Goal: Find specific page/section: Find specific page/section

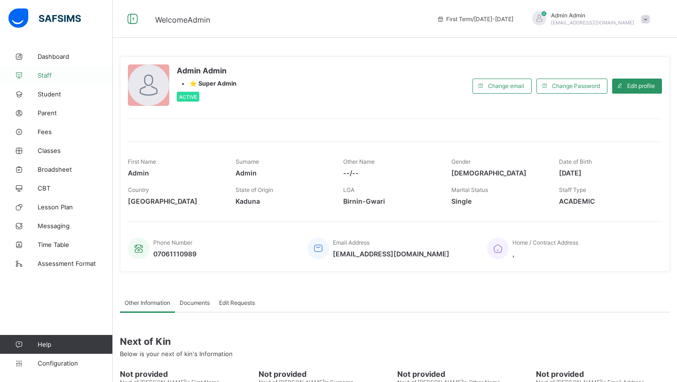
click at [42, 69] on link "Staff" at bounding box center [56, 75] width 113 height 19
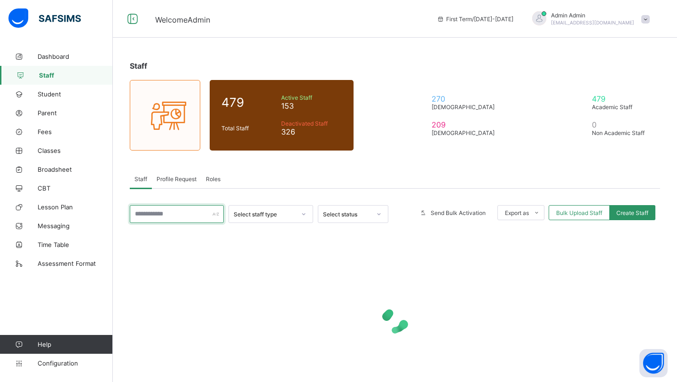
click at [158, 208] on input "text" at bounding box center [177, 214] width 94 height 18
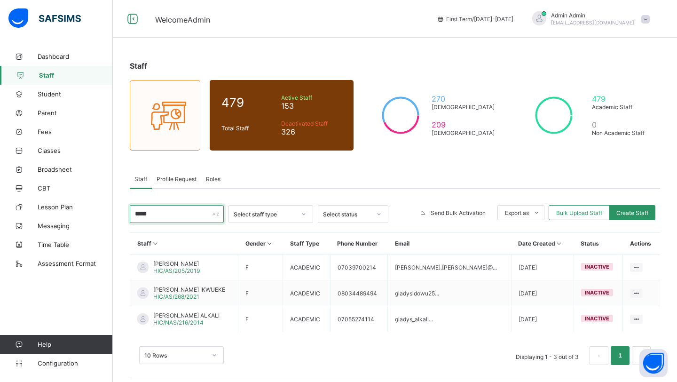
click at [159, 215] on input "*****" at bounding box center [177, 214] width 94 height 18
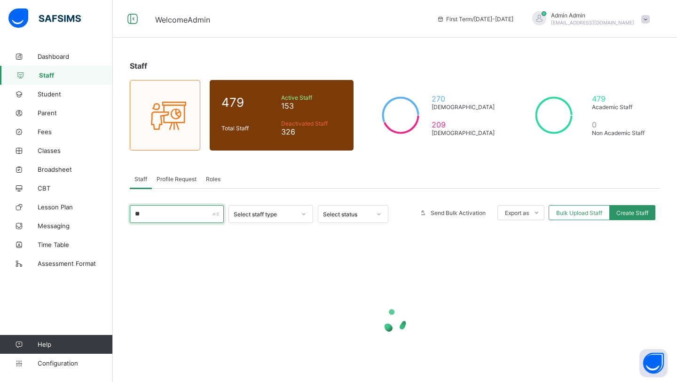
type input "*"
type input "******"
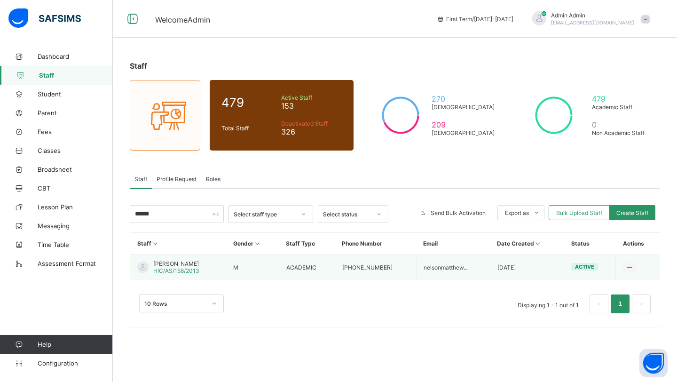
click at [184, 264] on span "[PERSON_NAME]" at bounding box center [176, 263] width 46 height 7
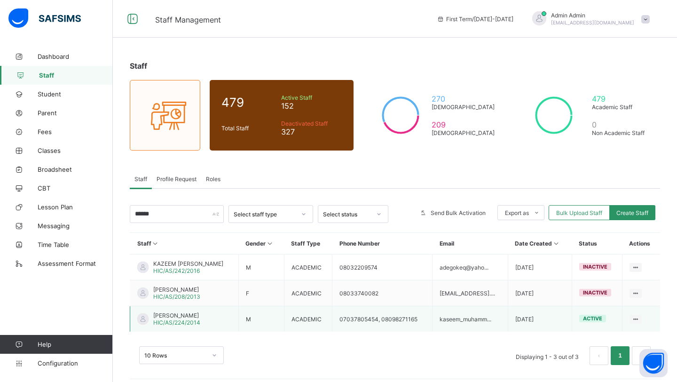
type input "******"
click at [166, 312] on span "KASEEM UMAR MUHAMMAD" at bounding box center [176, 315] width 47 height 7
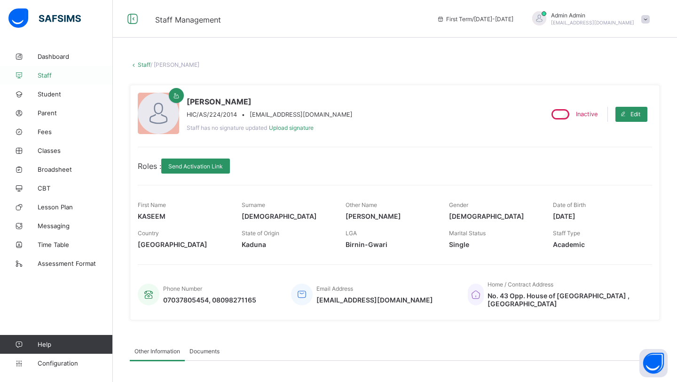
click at [44, 76] on span "Staff" at bounding box center [75, 75] width 75 height 8
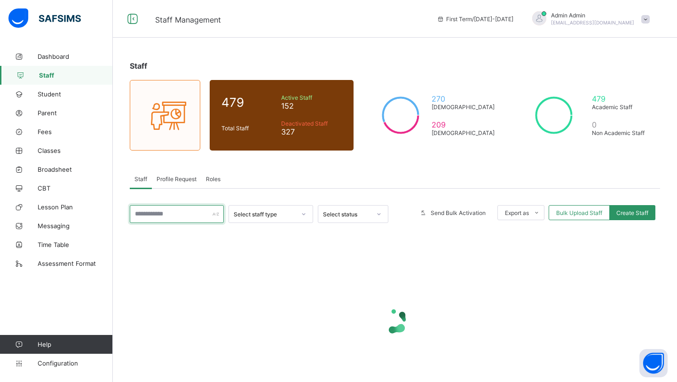
click at [167, 216] on input "text" at bounding box center [177, 214] width 94 height 18
paste input "**********"
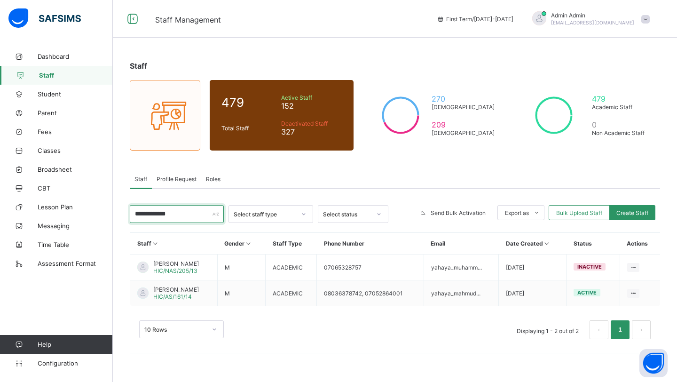
type input "**********"
click at [169, 287] on span "YAHAYA MAHMUD" at bounding box center [176, 289] width 46 height 7
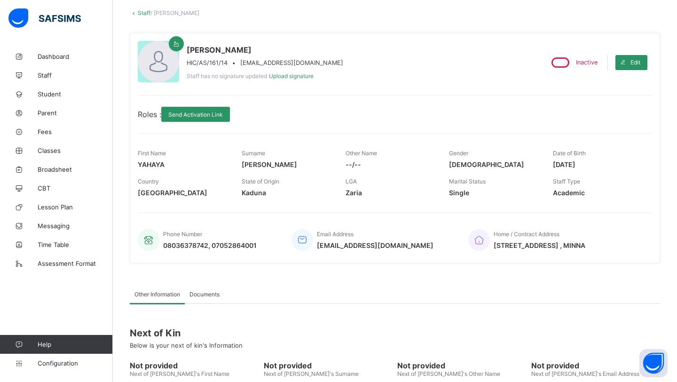
scroll to position [139, 0]
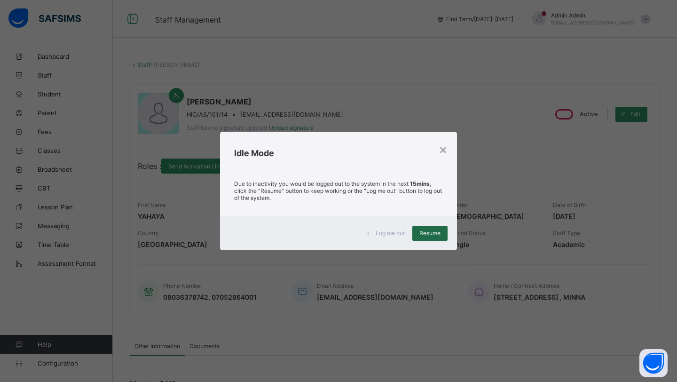
click at [433, 237] on div "Resume" at bounding box center [429, 233] width 35 height 15
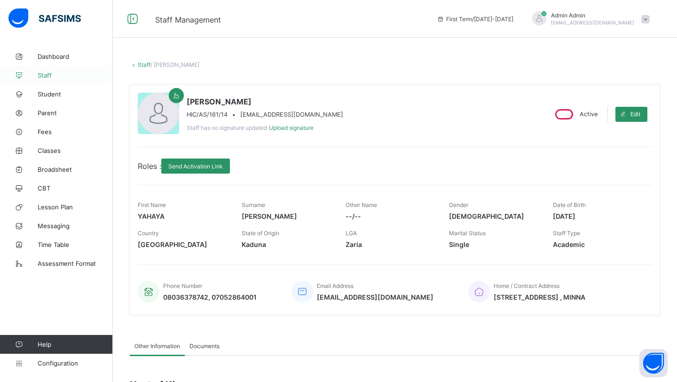
click at [55, 76] on span "Staff" at bounding box center [75, 75] width 75 height 8
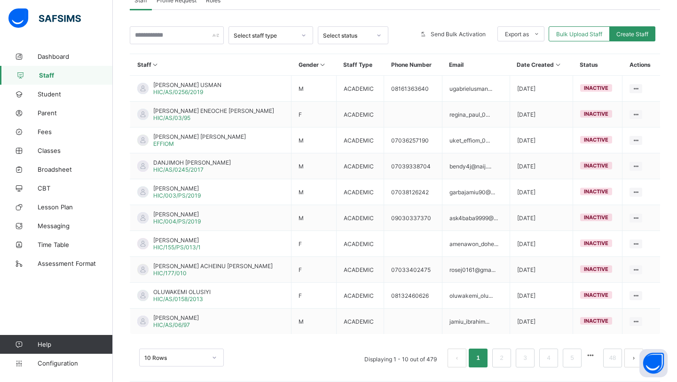
scroll to position [182, 0]
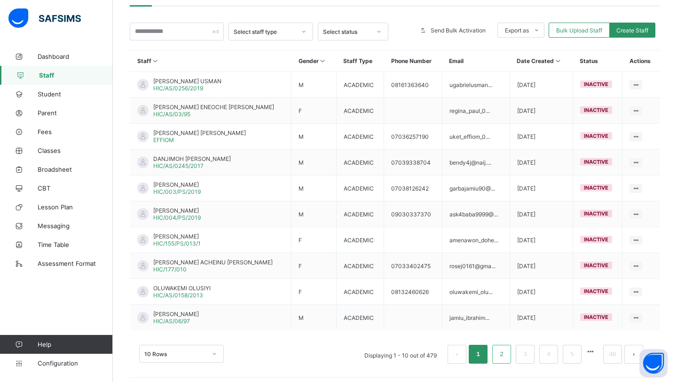
click at [504, 357] on li "2" at bounding box center [501, 354] width 19 height 19
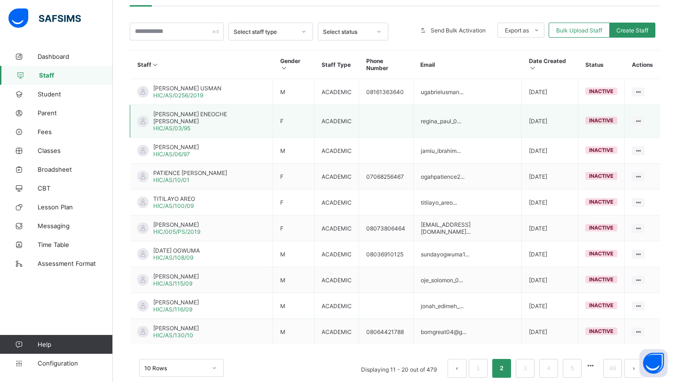
click at [190, 111] on span "REGINA ENEOCHE PAUL" at bounding box center [209, 118] width 112 height 14
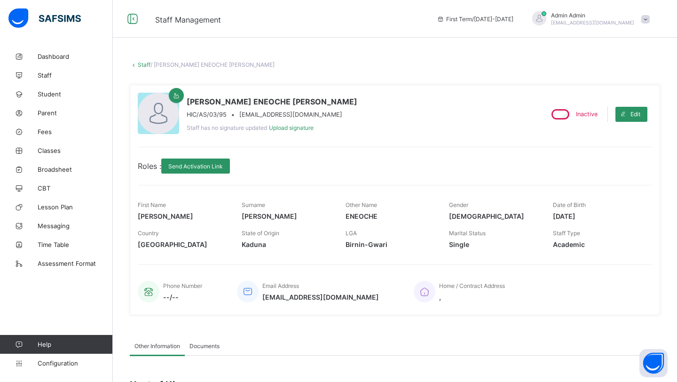
click at [137, 62] on icon at bounding box center [134, 64] width 8 height 7
click at [142, 64] on link "Staff" at bounding box center [144, 64] width 13 height 7
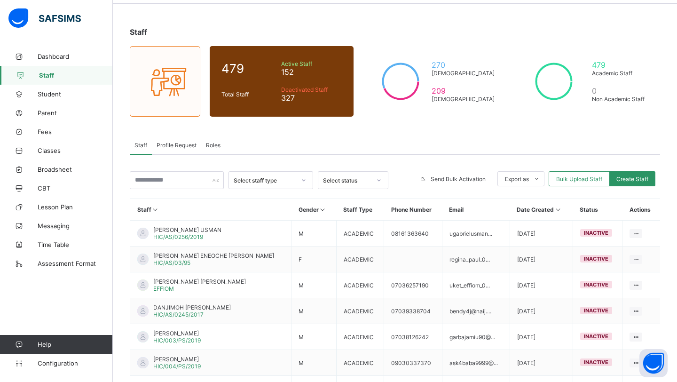
scroll to position [48, 0]
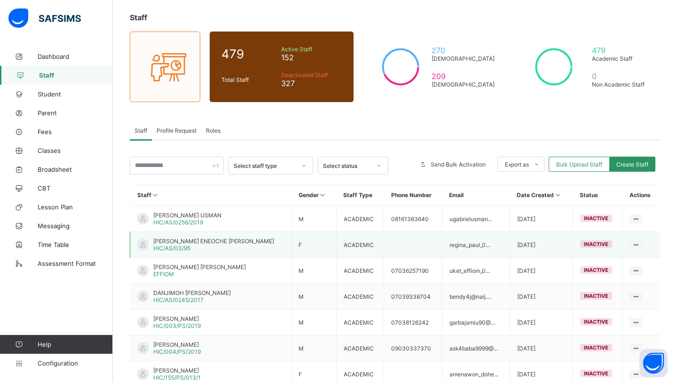
click at [192, 241] on span "REGINA ENEOCHE PAUL" at bounding box center [213, 241] width 121 height 7
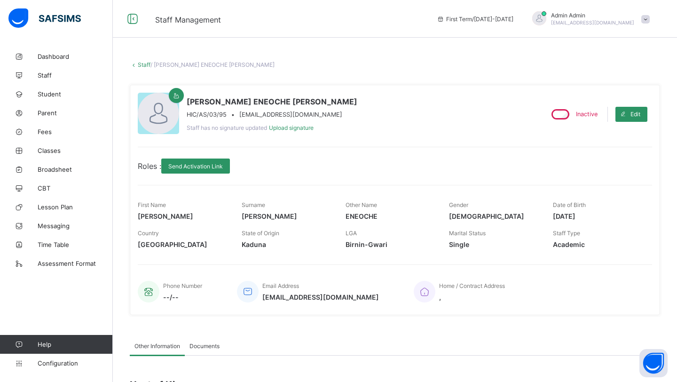
click at [137, 62] on icon at bounding box center [134, 64] width 8 height 7
click at [141, 63] on link "Staff" at bounding box center [144, 64] width 13 height 7
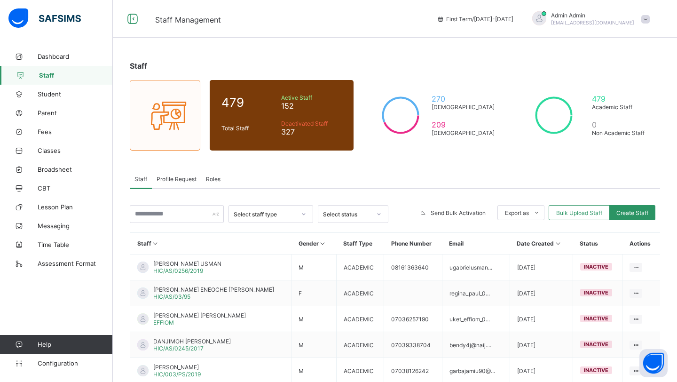
scroll to position [7, 0]
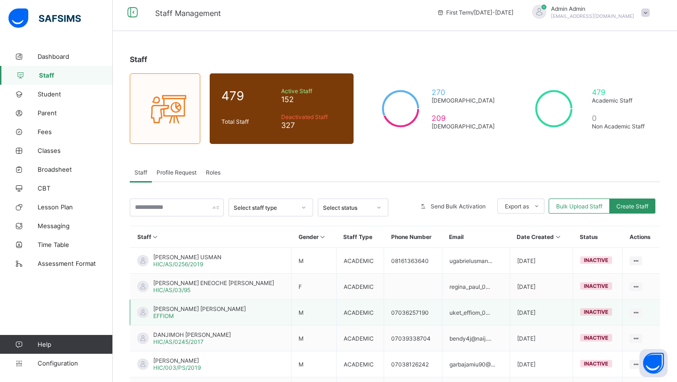
click at [184, 303] on td "UKET EFFIOM EFFIOM EFFIOM" at bounding box center [210, 313] width 161 height 26
click at [186, 307] on span "UKET EFFIOM EFFIOM" at bounding box center [199, 308] width 93 height 7
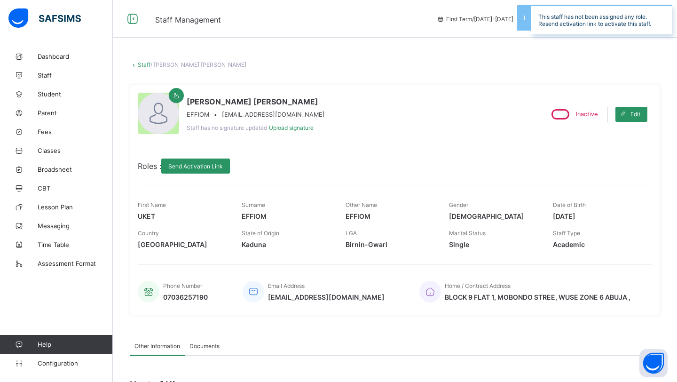
click at [140, 65] on link "Staff" at bounding box center [144, 64] width 13 height 7
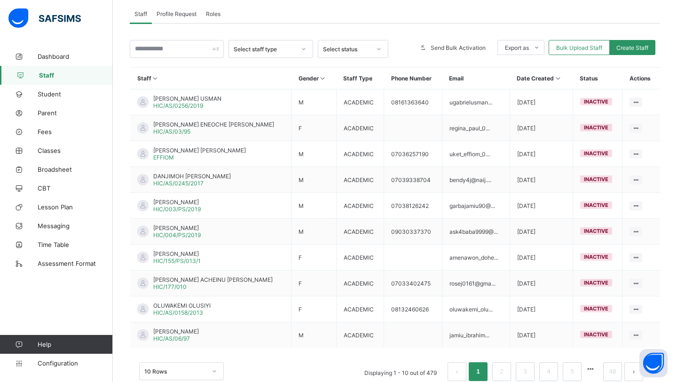
scroll to position [185, 0]
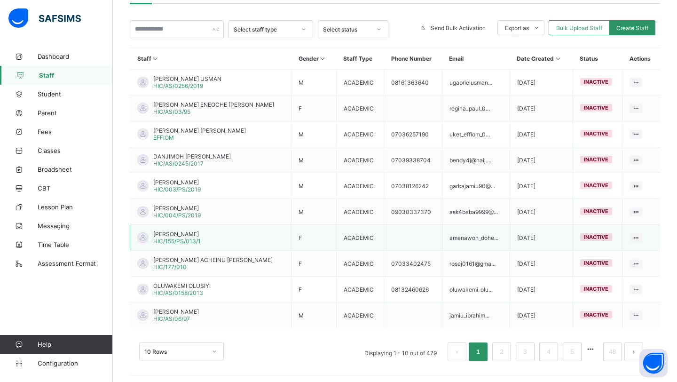
click at [171, 230] on span "AMENAWON AUGUSTA DOHERTY" at bounding box center [177, 233] width 48 height 7
